Goal: Task Accomplishment & Management: Complete application form

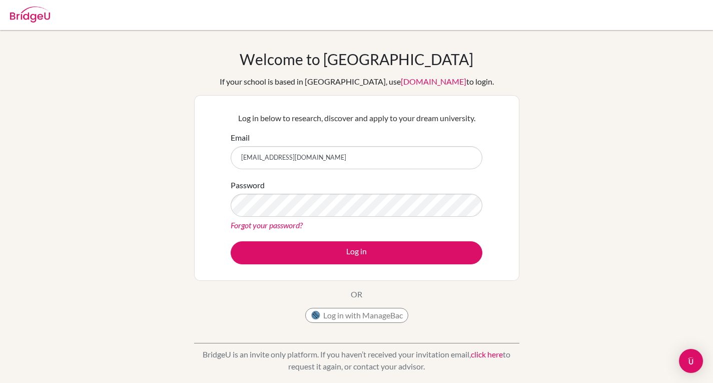
type input "dbock@alpamayo.edu.pe"
click at [231, 241] on button "Log in" at bounding box center [357, 252] width 252 height 23
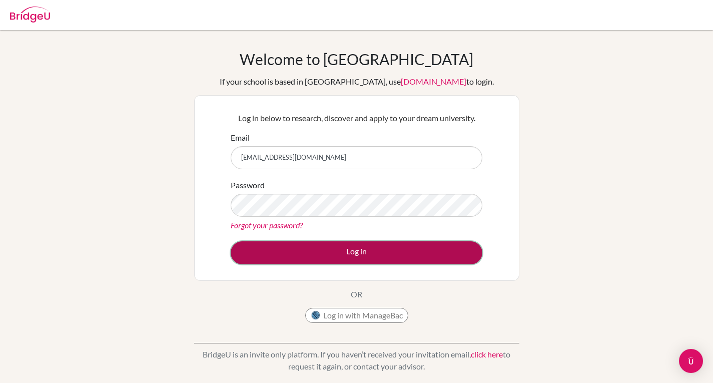
click at [347, 249] on button "Log in" at bounding box center [357, 252] width 252 height 23
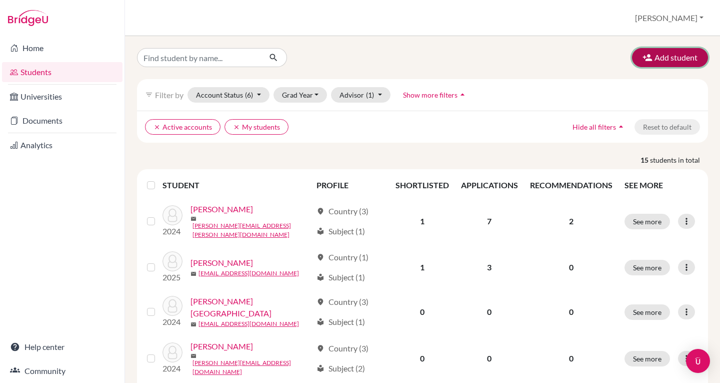
click at [661, 55] on button "Add student" at bounding box center [670, 57] width 76 height 19
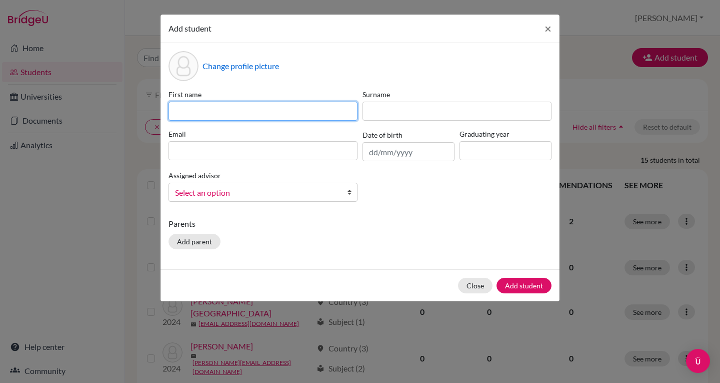
click at [209, 107] on input at bounding box center [263, 111] width 189 height 19
type input "Mario"
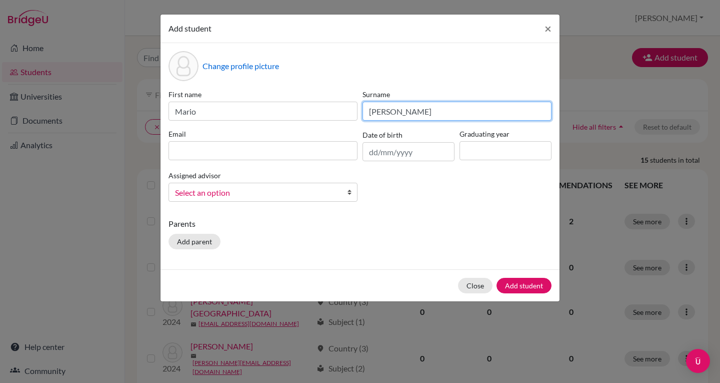
type input "Salazar"
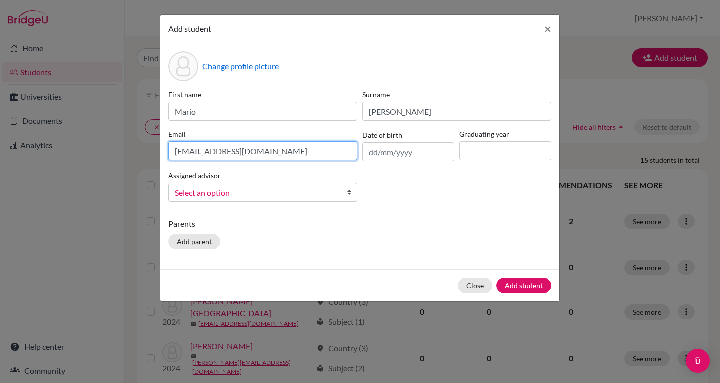
type input "matisg1212@gmail.com"
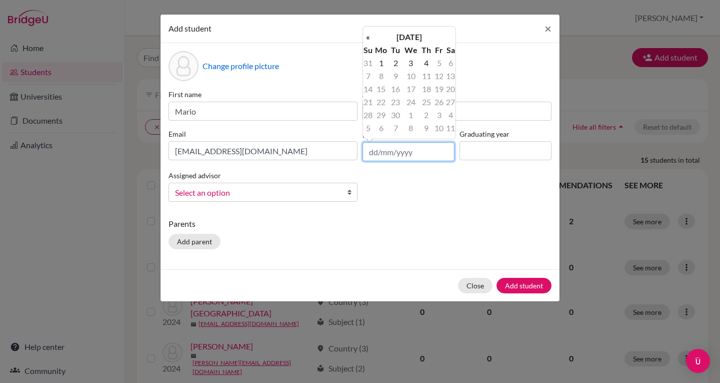
click at [385, 148] on input "text" at bounding box center [409, 151] width 92 height 19
click at [438, 35] on th "September 2025" at bounding box center [409, 37] width 73 height 13
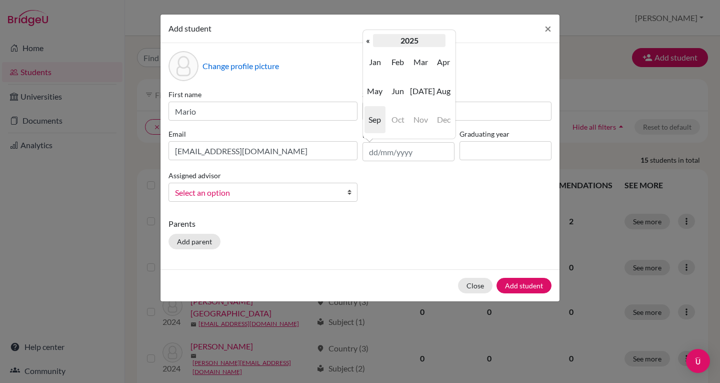
click at [422, 41] on th "2025" at bounding box center [409, 40] width 73 height 13
click at [368, 42] on th "«" at bounding box center [368, 40] width 10 height 13
click at [375, 60] on span "2009" at bounding box center [375, 62] width 21 height 27
click at [378, 63] on span "Jan" at bounding box center [375, 62] width 21 height 27
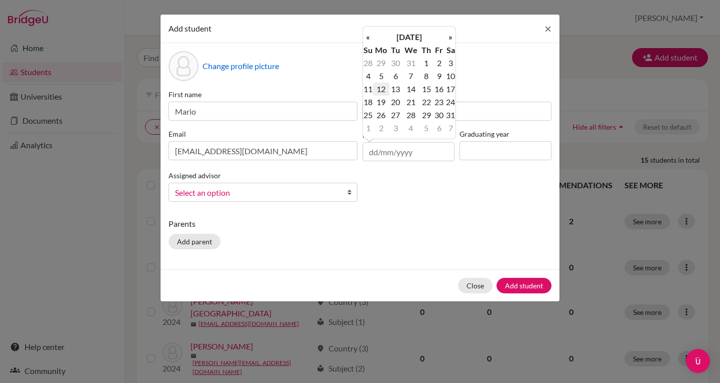
click at [385, 89] on td "12" at bounding box center [381, 89] width 17 height 13
type input "12/01/2009"
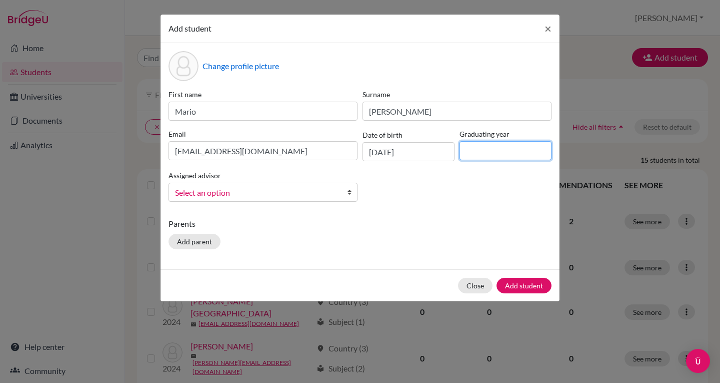
click at [500, 150] on input at bounding box center [506, 150] width 92 height 19
type input "2025"
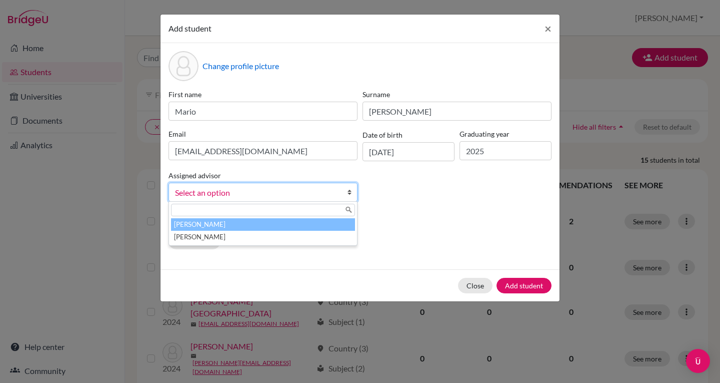
click at [344, 193] on link "Select an option" at bounding box center [263, 192] width 189 height 19
click at [320, 226] on li "Bock, Dennis" at bounding box center [263, 224] width 184 height 13
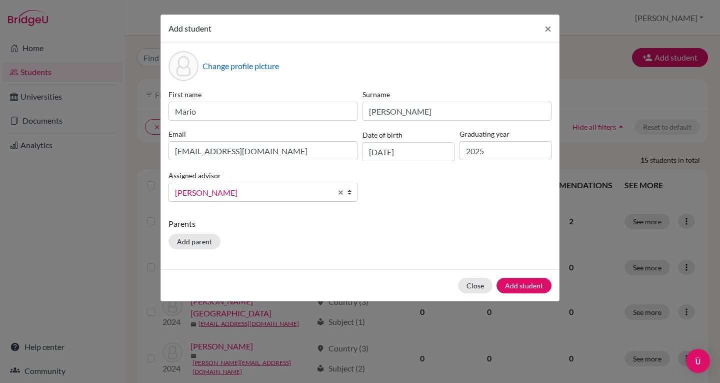
click at [320, 226] on p "Parents" at bounding box center [360, 224] width 383 height 12
click at [514, 284] on button "Add student" at bounding box center [524, 286] width 55 height 16
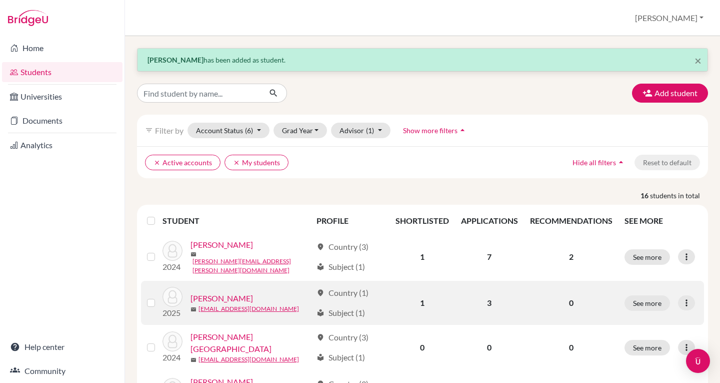
click at [245, 295] on link "[PERSON_NAME]" at bounding box center [222, 298] width 63 height 12
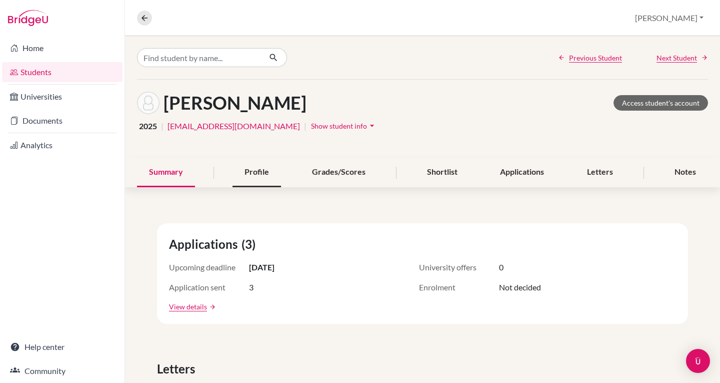
click at [253, 169] on div "Profile" at bounding box center [257, 173] width 49 height 30
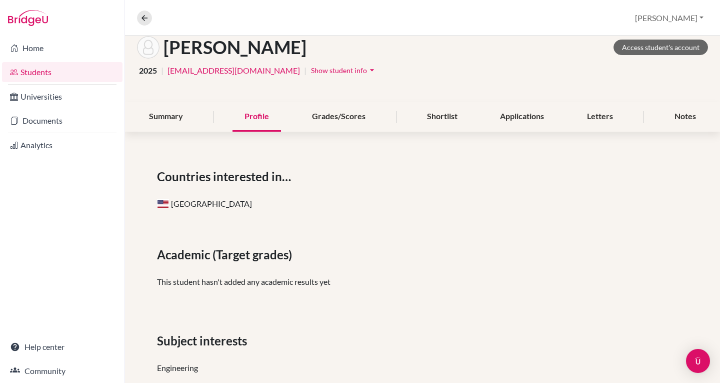
scroll to position [55, 0]
click at [439, 118] on div "Shortlist" at bounding box center [442, 118] width 55 height 30
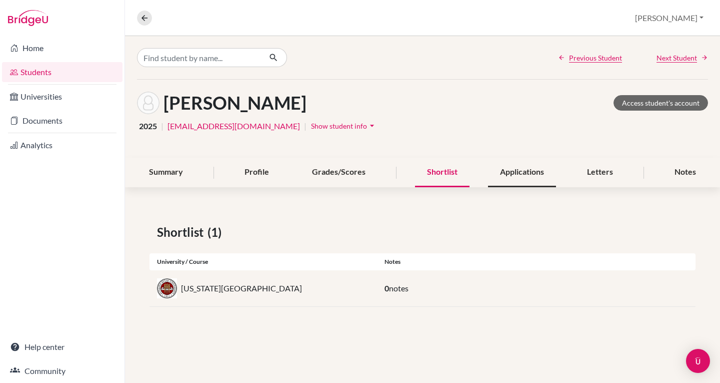
click at [535, 161] on div "Applications" at bounding box center [522, 173] width 68 height 30
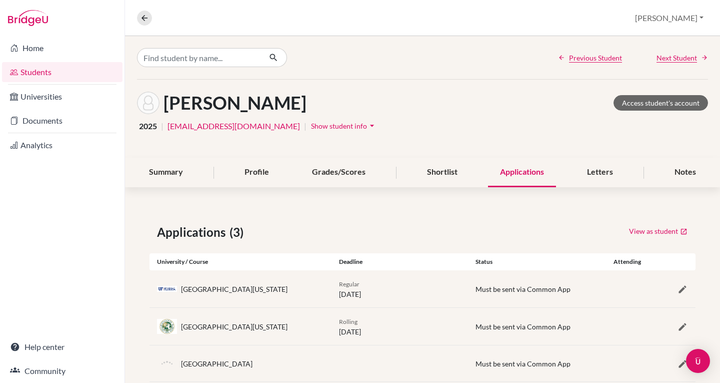
scroll to position [23, 0]
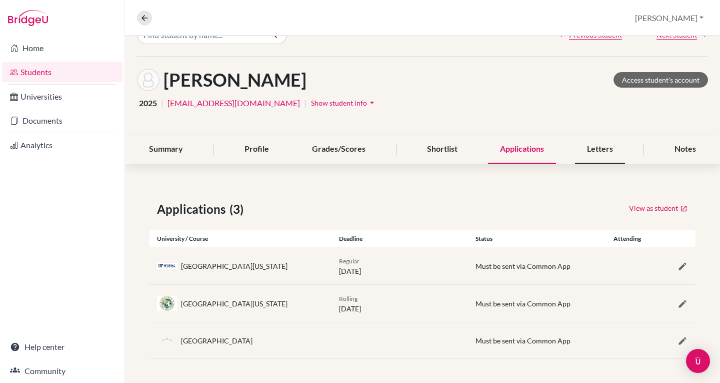
click at [586, 147] on div "Letters" at bounding box center [600, 150] width 50 height 30
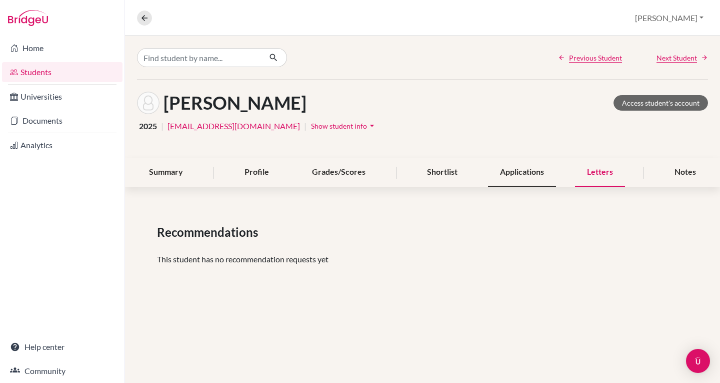
click at [515, 172] on div "Applications" at bounding box center [522, 173] width 68 height 30
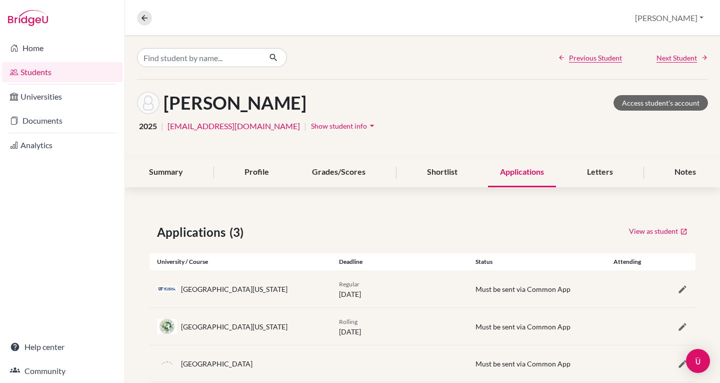
scroll to position [23, 0]
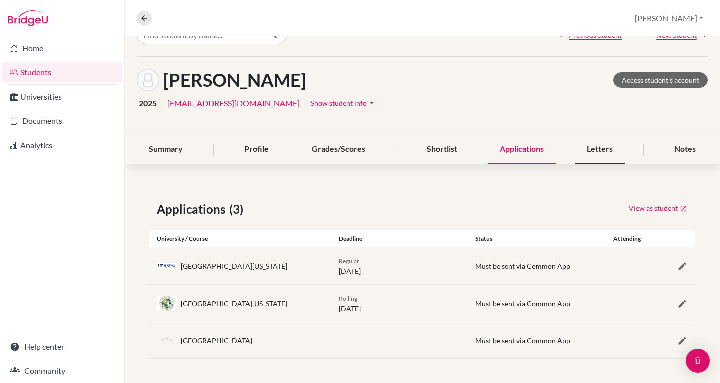
click at [588, 145] on div "Letters" at bounding box center [600, 150] width 50 height 30
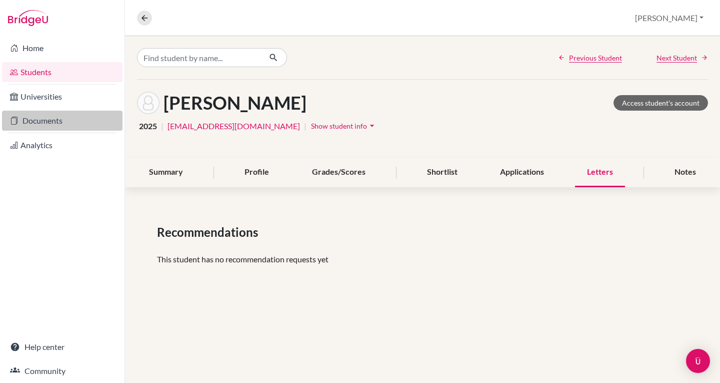
click at [74, 120] on link "Documents" at bounding box center [62, 121] width 121 height 20
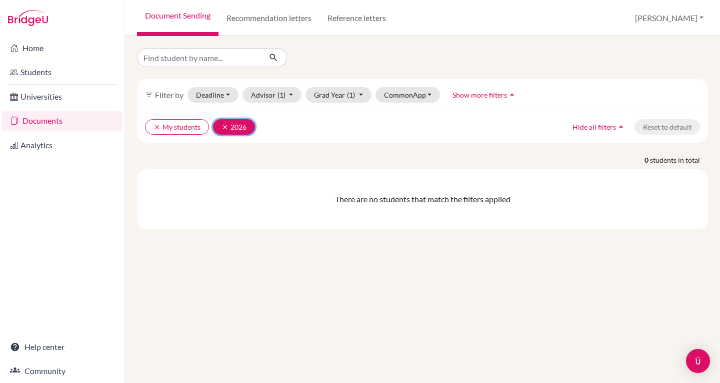
click at [225, 128] on icon "clear" at bounding box center [225, 127] width 7 height 7
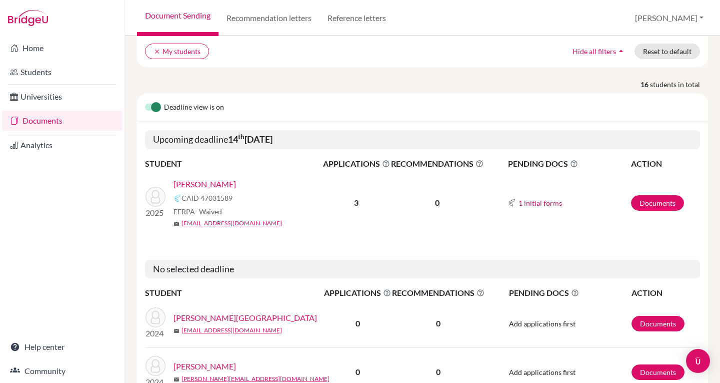
scroll to position [76, 0]
click at [635, 203] on link "Documents" at bounding box center [657, 203] width 53 height 16
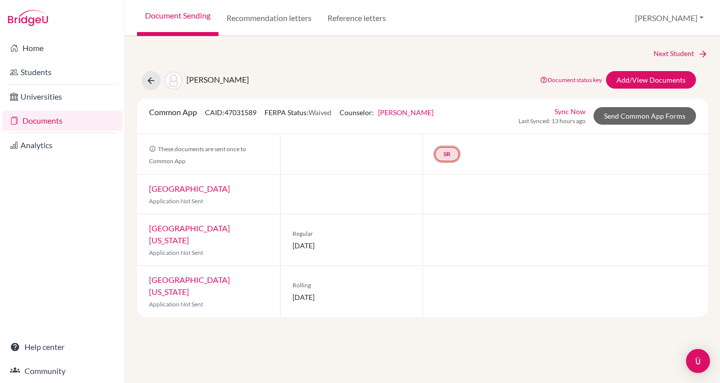
click at [442, 155] on link "SR" at bounding box center [447, 154] width 24 height 14
click at [447, 135] on small "Incomplete" at bounding box center [447, 133] width 47 height 9
click at [570, 148] on div "SR School report School report Incomplete" at bounding box center [566, 154] width 286 height 40
click at [651, 79] on link "Add/View Documents" at bounding box center [651, 80] width 90 height 18
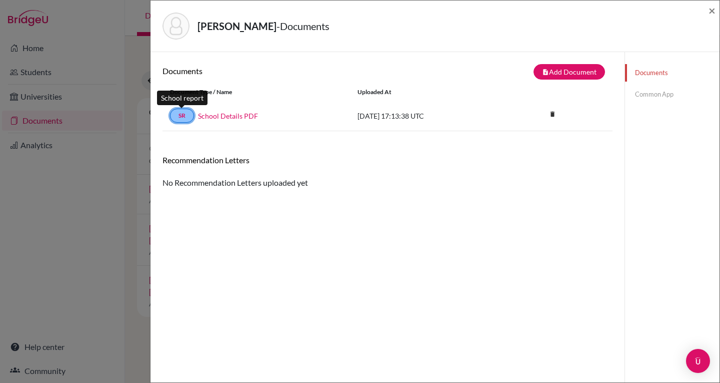
click at [184, 117] on link "SR" at bounding box center [182, 116] width 24 height 14
click at [220, 116] on link "School Details PDF" at bounding box center [228, 116] width 60 height 11
click at [552, 73] on button "note_add Add Document" at bounding box center [570, 72] width 72 height 16
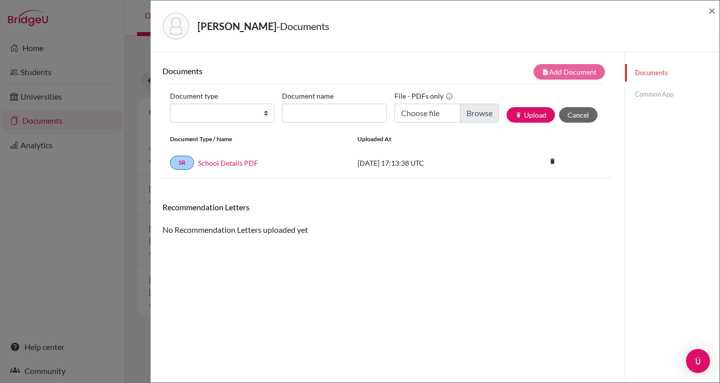
click at [318, 61] on div "Documents note_add Add Document Document type Change explanation for Common App…" at bounding box center [388, 243] width 474 height 383
click at [557, 175] on div "SR School Details PDF 2023-11-29 17:13:38 UTC delete Delete this document? Canc…" at bounding box center [388, 163] width 450 height 31
click at [185, 169] on link "SR" at bounding box center [182, 163] width 24 height 14
click at [466, 194] on div "Documents note_add Add Document Document type Change explanation for Common App…" at bounding box center [388, 150] width 450 height 172
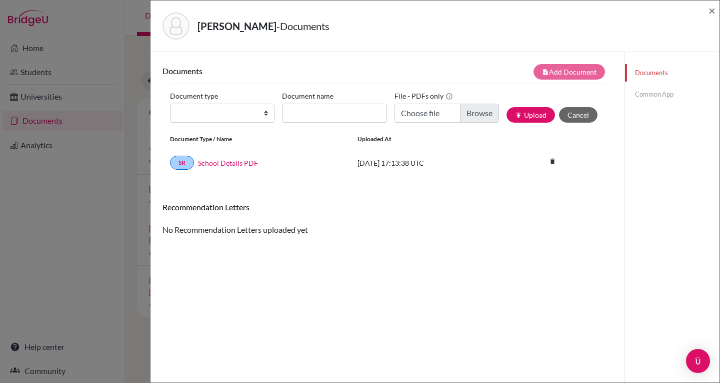
click at [466, 194] on div "Documents note_add Add Document Document type Change explanation for Common App…" at bounding box center [388, 150] width 450 height 172
click at [654, 97] on link "Common App" at bounding box center [672, 95] width 95 height 18
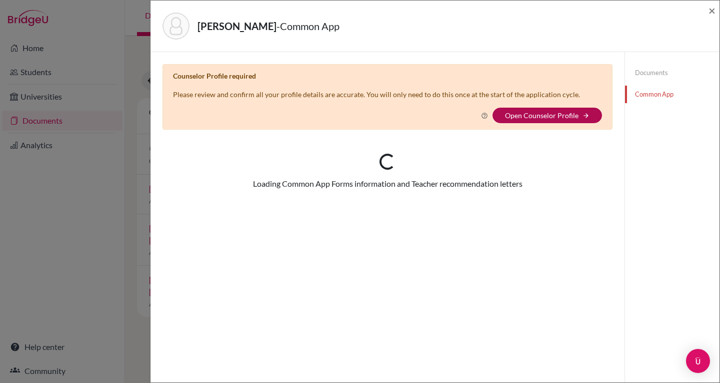
click at [532, 116] on link "Open Counselor Profile" at bounding box center [542, 115] width 74 height 9
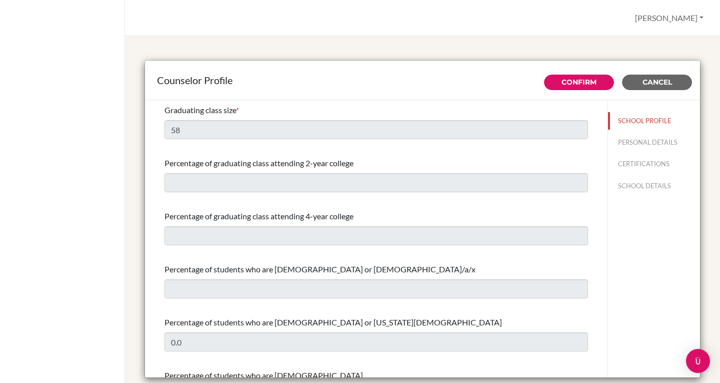
select select "0"
click at [616, 143] on button "PERSONAL DETAILS" at bounding box center [654, 143] width 92 height 18
type input "[PERSON_NAME]"
type input "Advisor"
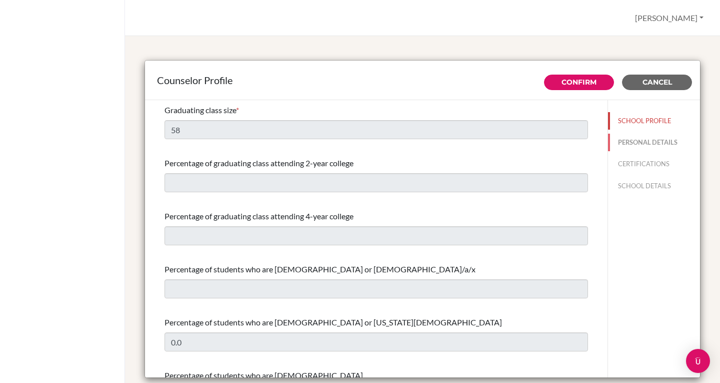
type input "51.999132300"
type input "[EMAIL_ADDRESS][DOMAIN_NAME]"
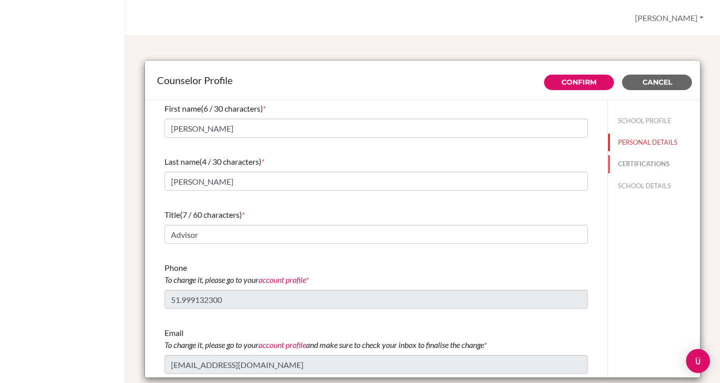
click at [634, 166] on button "CERTIFICATIONS" at bounding box center [654, 164] width 92 height 18
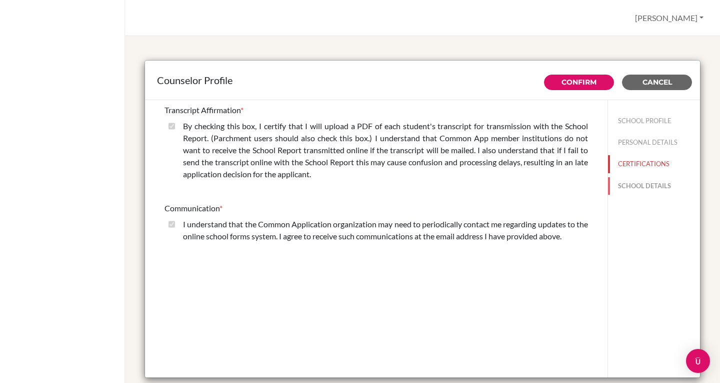
click at [636, 183] on button "SCHOOL DETAILS" at bounding box center [654, 186] width 92 height 18
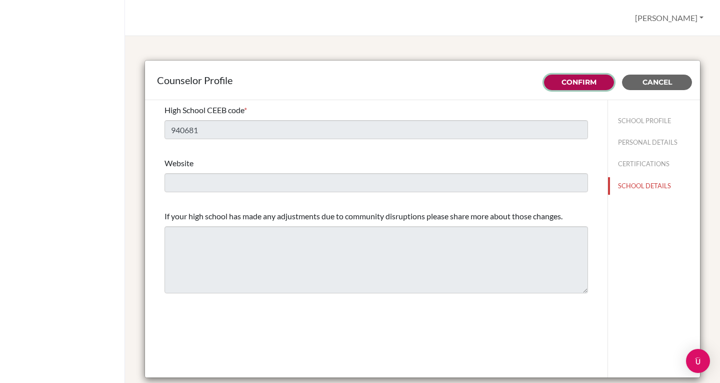
click at [577, 81] on link "Confirm" at bounding box center [579, 82] width 35 height 9
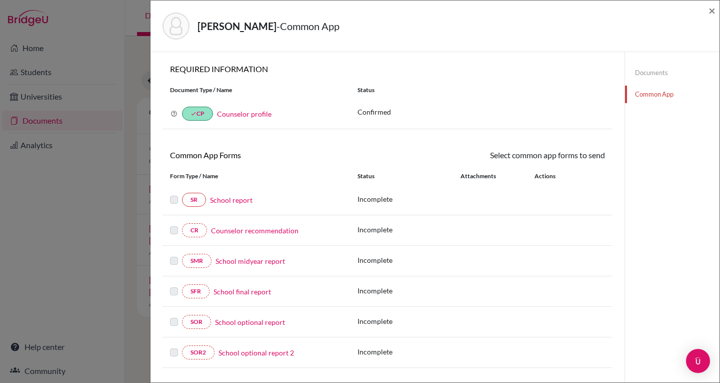
click at [174, 194] on label at bounding box center [174, 194] width 8 height 0
click at [234, 199] on link "School report" at bounding box center [231, 200] width 43 height 11
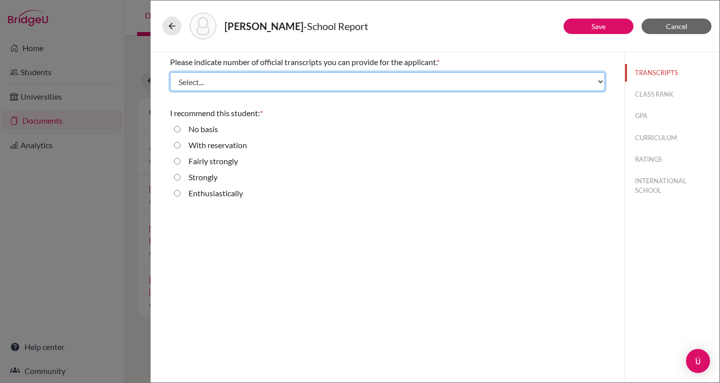
click at [462, 75] on select "Select... 1 2 3 4" at bounding box center [387, 81] width 435 height 19
select select "1"
click at [170, 72] on select "Select... 1 2 3 4" at bounding box center [387, 81] width 435 height 19
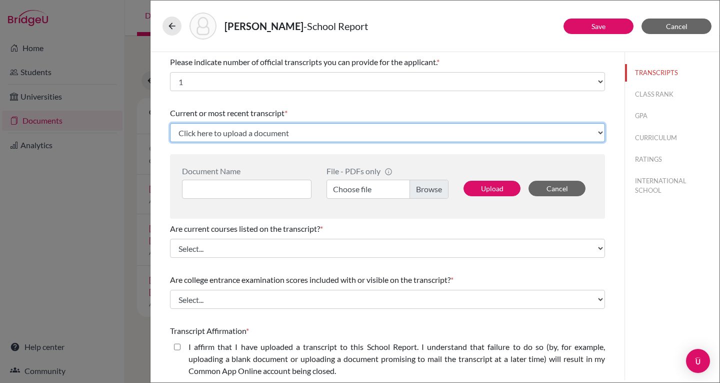
click at [425, 132] on select "Click here to upload a document Upload New File" at bounding box center [387, 132] width 435 height 19
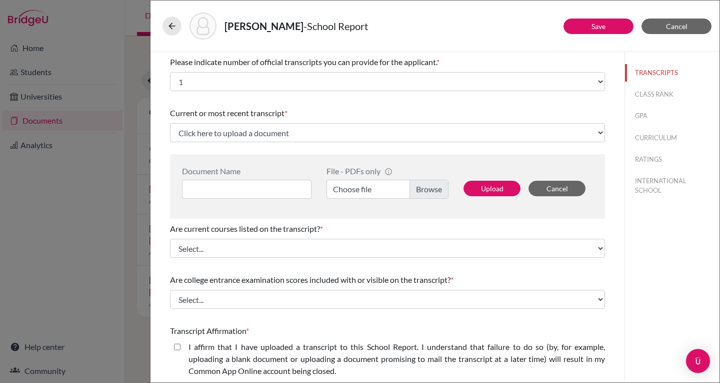
click at [425, 109] on div "Current or most recent transcript *" at bounding box center [387, 113] width 435 height 12
click at [166, 28] on button at bounding box center [172, 26] width 19 height 19
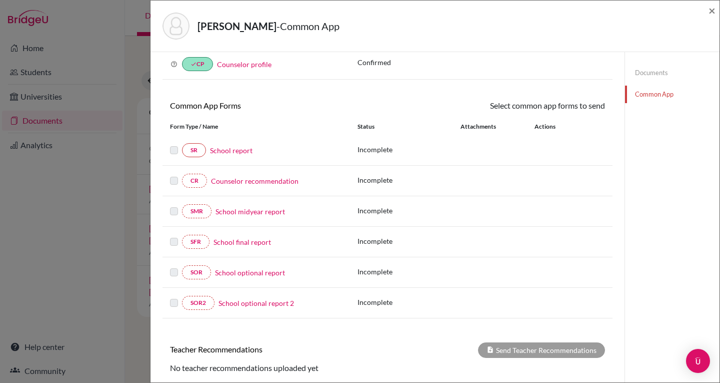
scroll to position [50, 0]
click at [176, 175] on label at bounding box center [174, 175] width 8 height 0
click at [232, 182] on link "Counselor recommendation" at bounding box center [255, 181] width 88 height 11
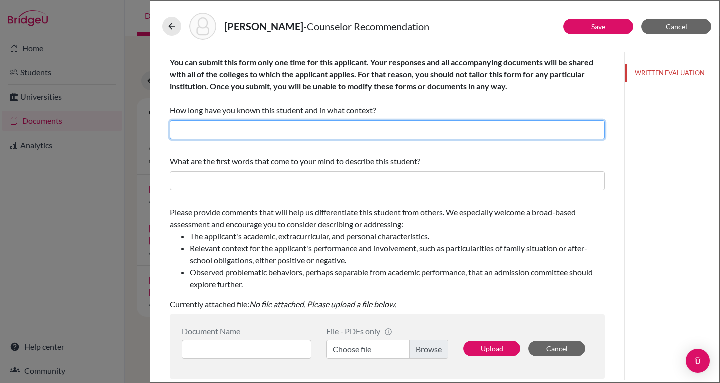
click at [308, 136] on input "text" at bounding box center [387, 129] width 435 height 19
type input "3"
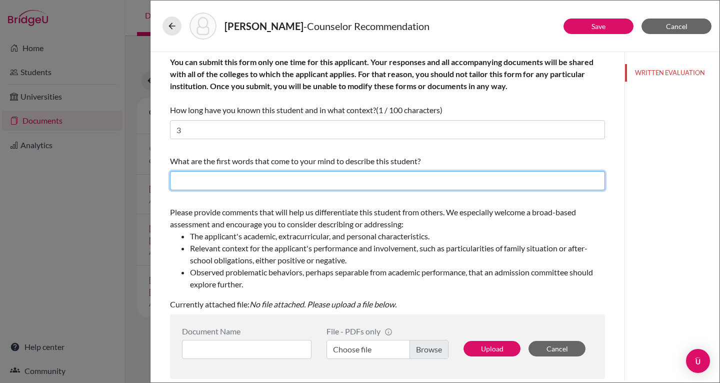
click at [309, 175] on input "text" at bounding box center [387, 180] width 435 height 19
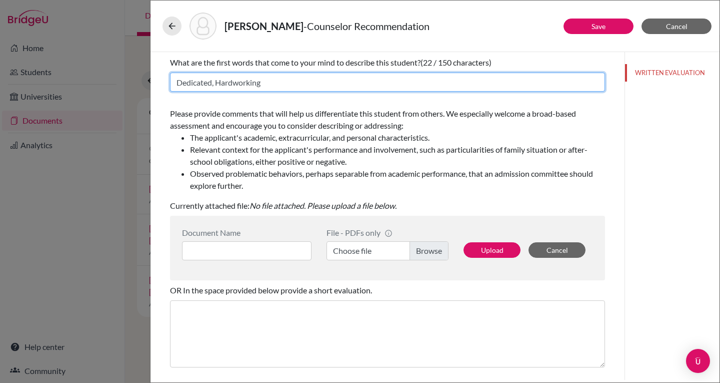
scroll to position [99, 0]
type input "Dedicated, Hardworking"
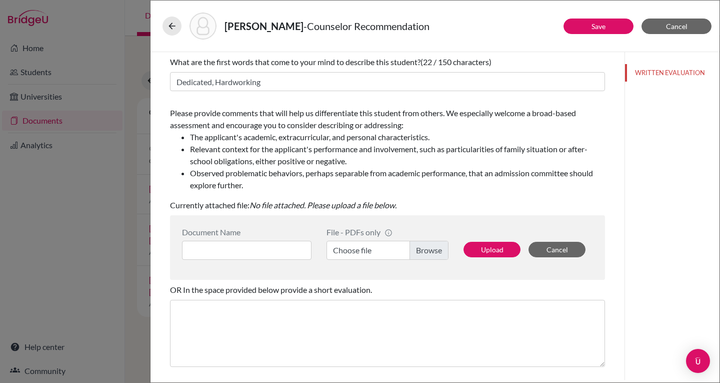
click at [428, 252] on label "Choose file" at bounding box center [388, 250] width 122 height 19
click at [428, 252] on input "Choose file" at bounding box center [388, 250] width 122 height 19
click at [240, 248] on input at bounding box center [247, 250] width 130 height 19
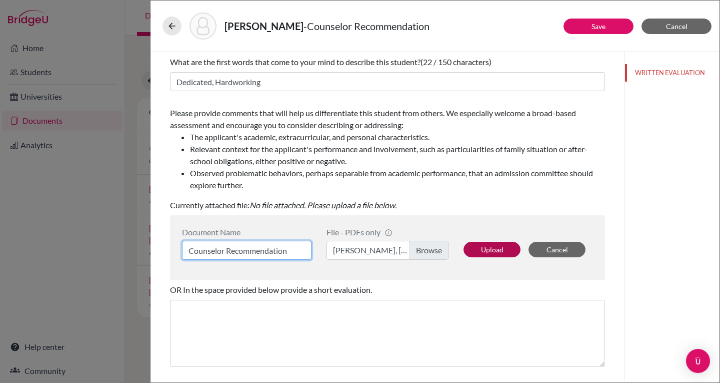
type input "Counselor Recommendation"
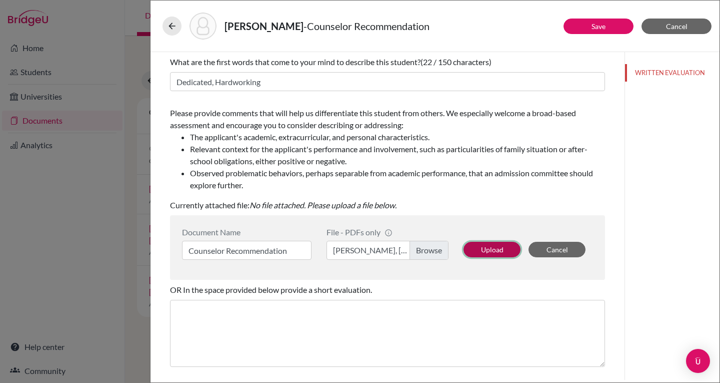
click at [498, 246] on button "Upload" at bounding box center [492, 250] width 57 height 16
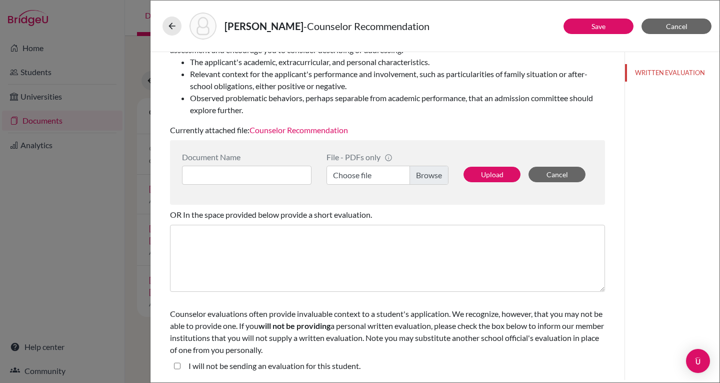
click at [180, 364] on student\ "I will not be sending an evaluation for this student." at bounding box center [177, 366] width 7 height 12
checkbox student\ "true"
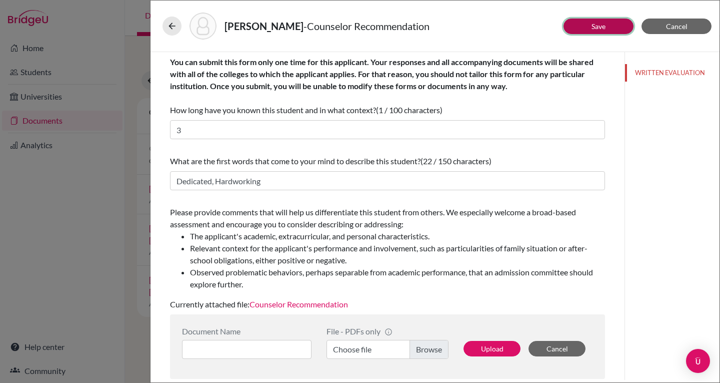
click at [595, 30] on link "Save" at bounding box center [599, 26] width 14 height 9
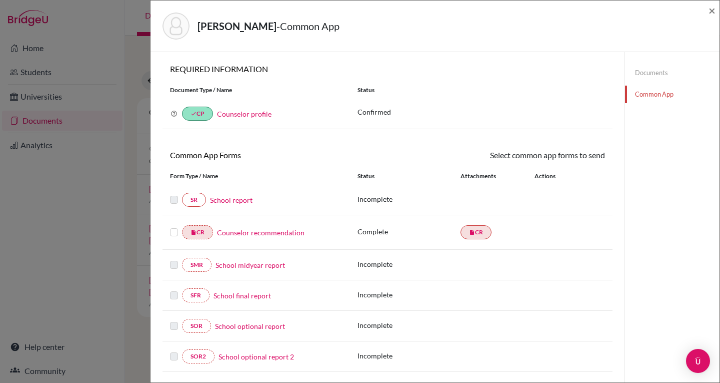
click at [173, 226] on label at bounding box center [174, 226] width 8 height 0
click at [0, 0] on input "checkbox" at bounding box center [0, 0] width 0 height 0
click at [171, 227] on label at bounding box center [174, 227] width 8 height 0
click at [0, 0] on input "checkbox" at bounding box center [0, 0] width 0 height 0
click at [713, 9] on span "×" at bounding box center [712, 10] width 7 height 15
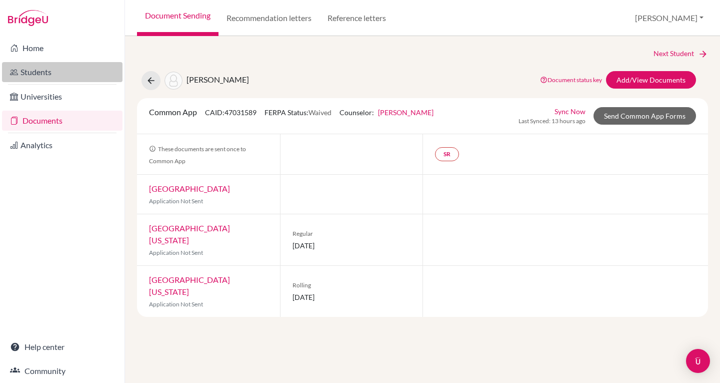
click at [65, 77] on link "Students" at bounding box center [62, 72] width 121 height 20
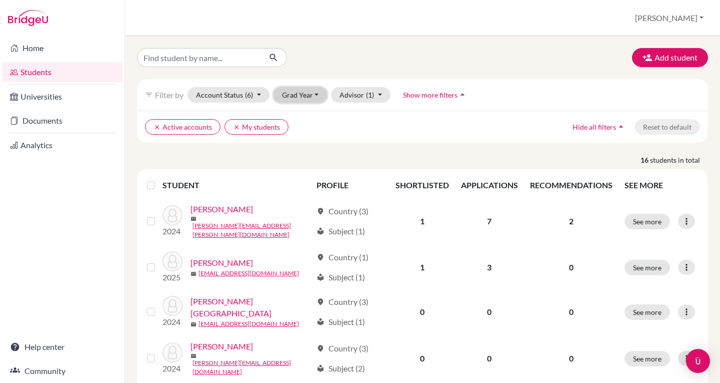
click at [319, 99] on button "Grad Year" at bounding box center [301, 95] width 54 height 16
click at [304, 115] on span "2025" at bounding box center [295, 116] width 18 height 12
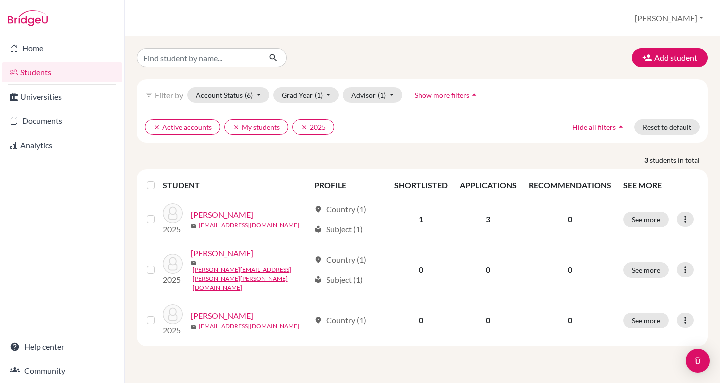
click at [249, 158] on p "3 students in total" at bounding box center [423, 160] width 586 height 11
